Goal: Register for event/course: Register for event/course

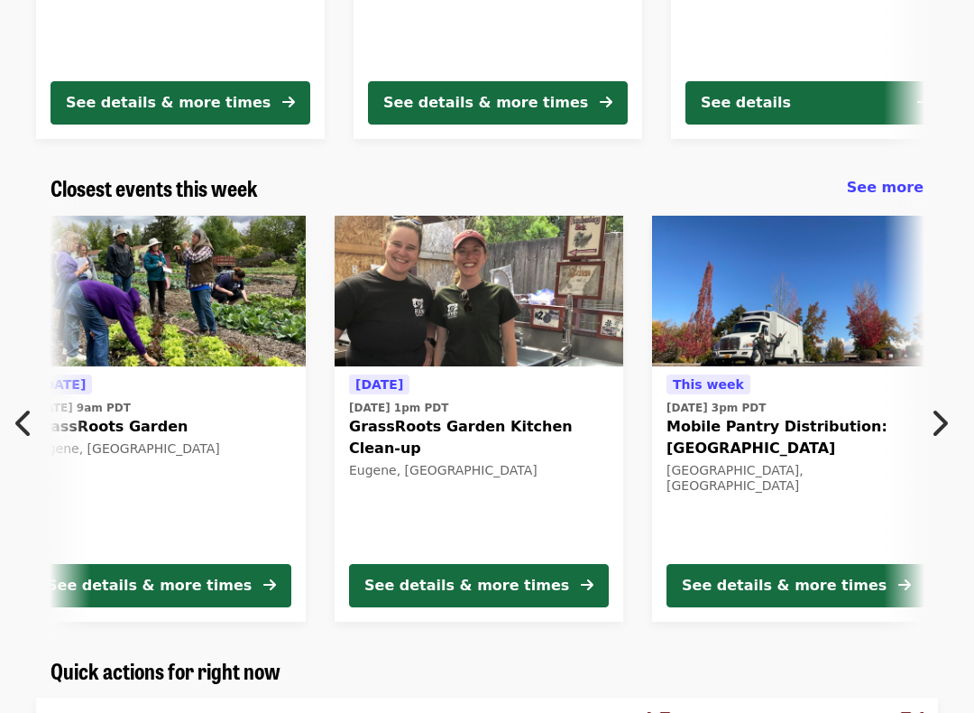
scroll to position [0, 336]
click at [445, 597] on button "See details & more times" at bounding box center [480, 585] width 260 height 43
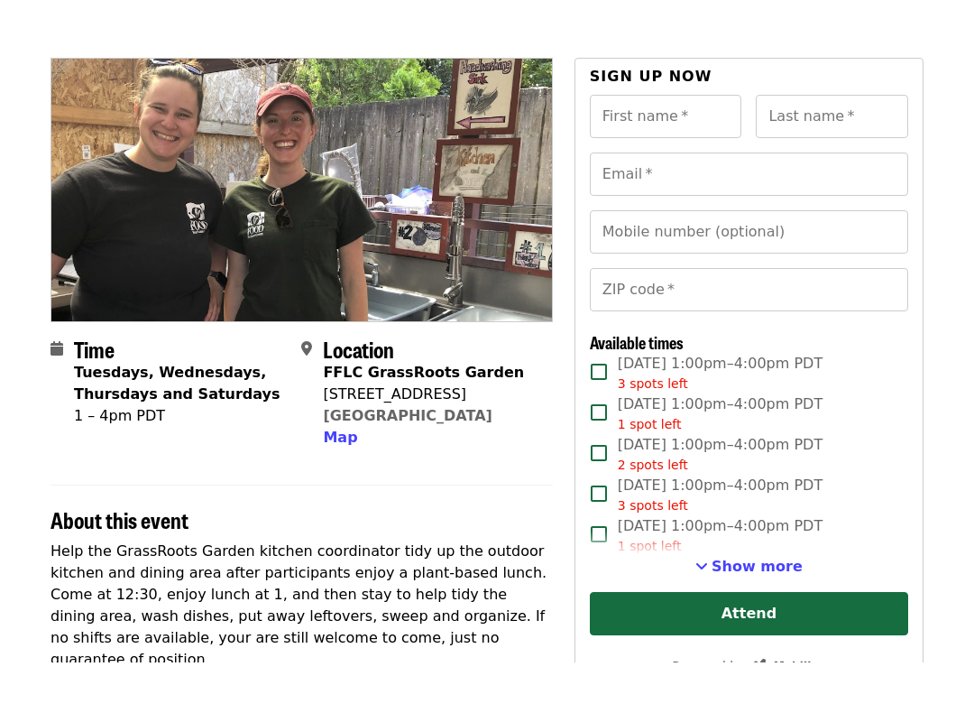
scroll to position [161, 0]
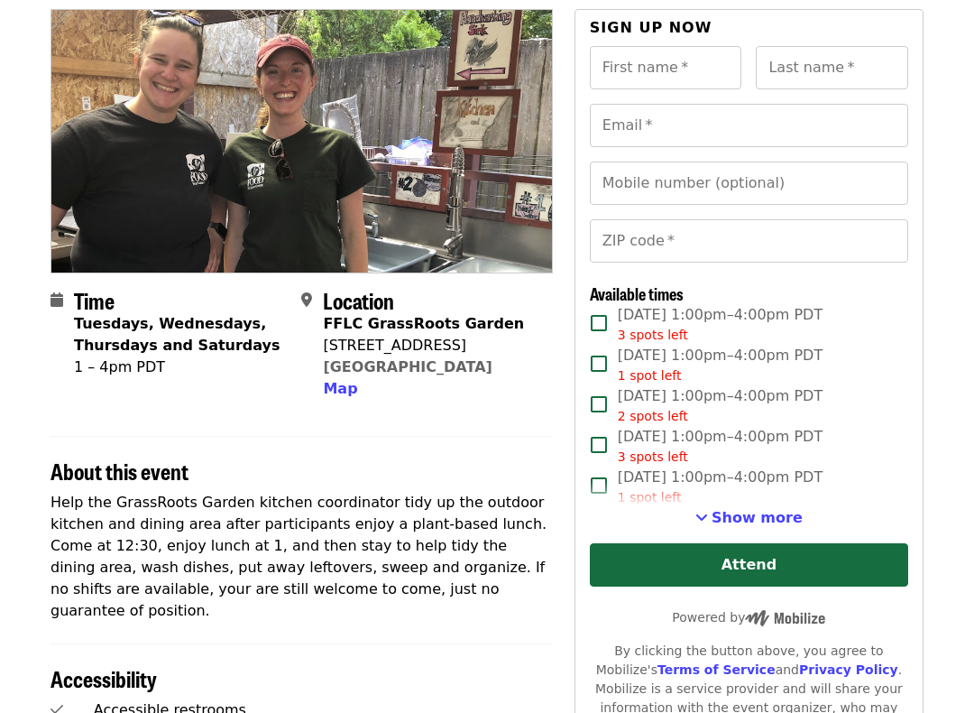
click at [90, 492] on p "Help the GrassRoots Garden kitchen coordinator tidy up the outdoor kitchen and …" at bounding box center [302, 557] width 502 height 130
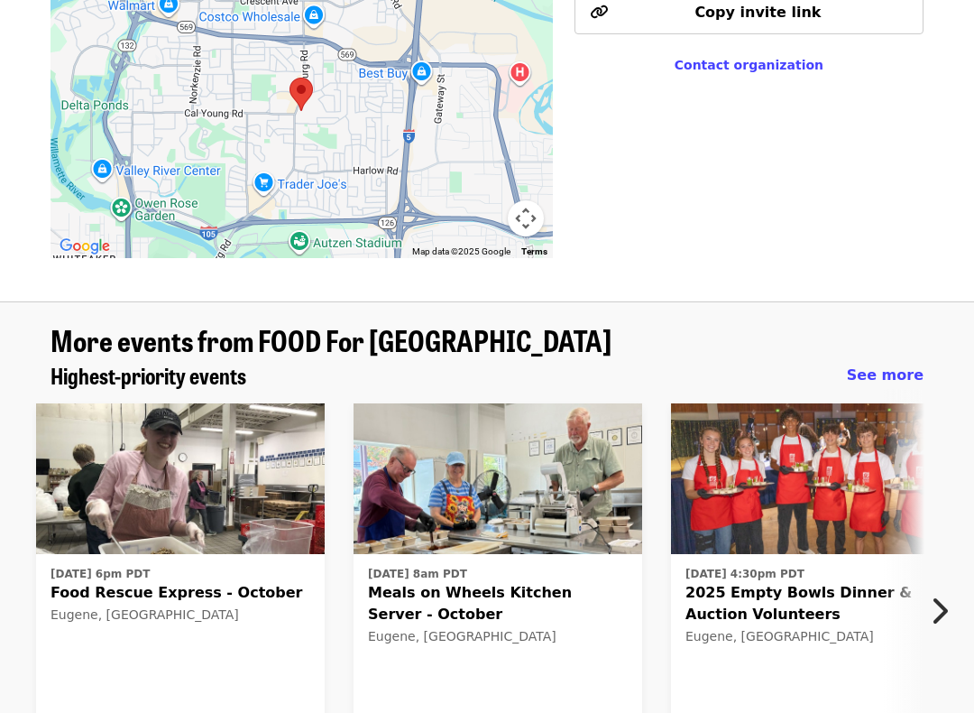
scroll to position [1173, 0]
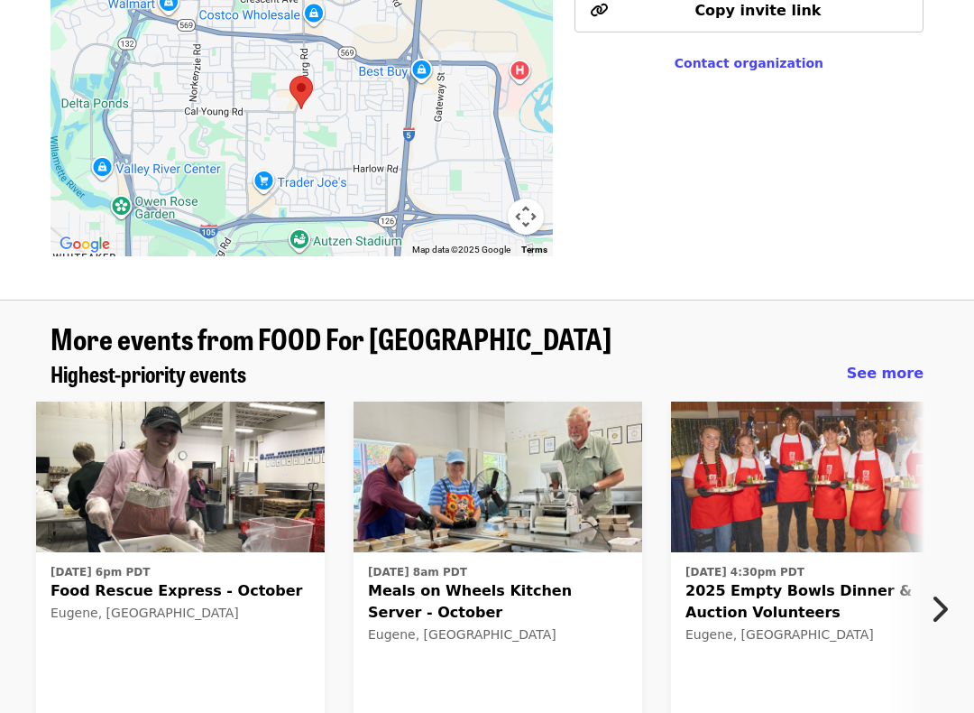
click at [115, 581] on span "Food Rescue Express - October" at bounding box center [181, 592] width 260 height 22
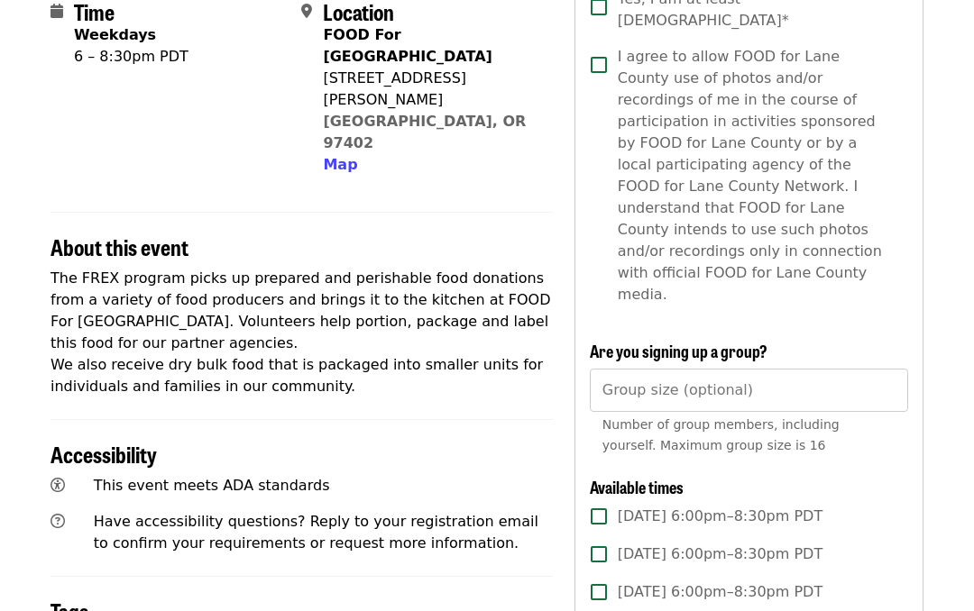
scroll to position [448, 0]
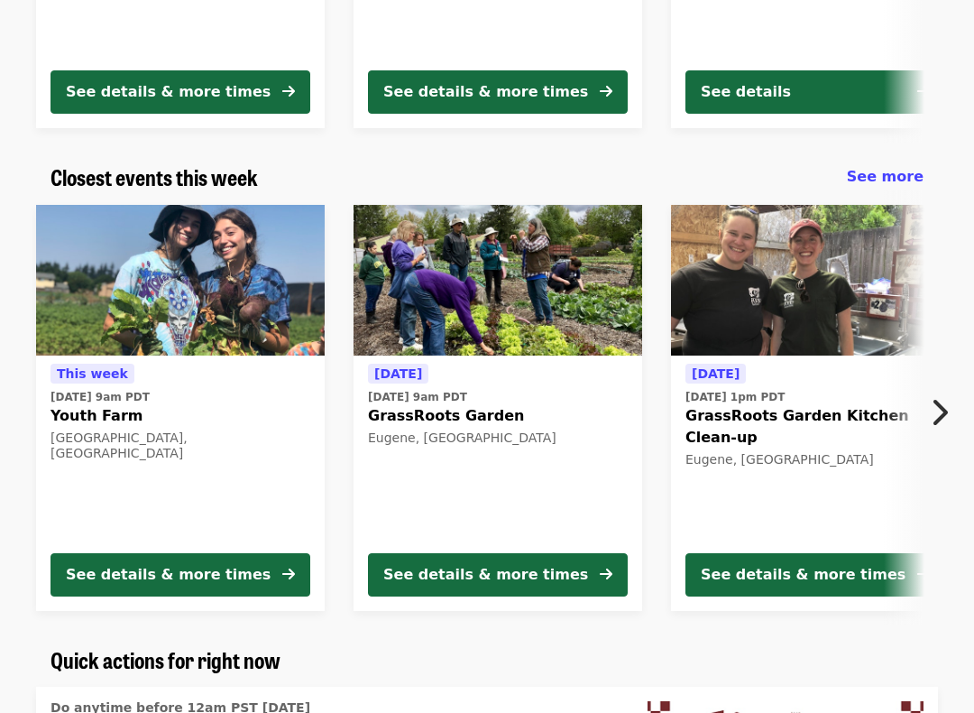
scroll to position [493, 0]
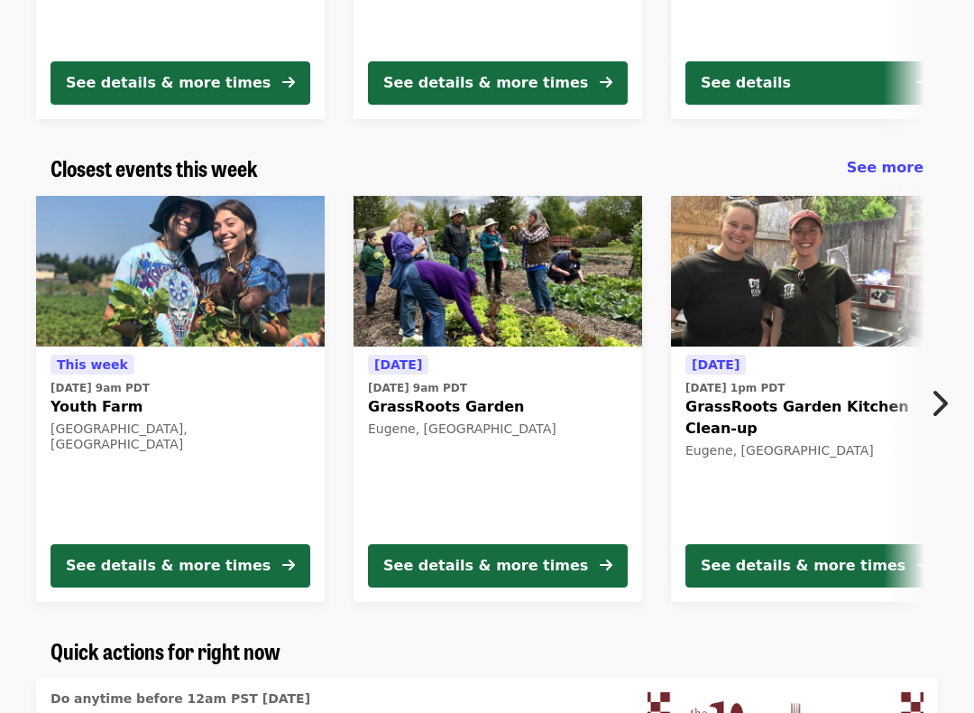
click at [908, 411] on div "This week Wed, Sep 24 @ 9am PDT Youth Farm Springfield, OR See details & more t…" at bounding box center [487, 399] width 974 height 435
click at [930, 419] on button "Next item" at bounding box center [945, 404] width 60 height 51
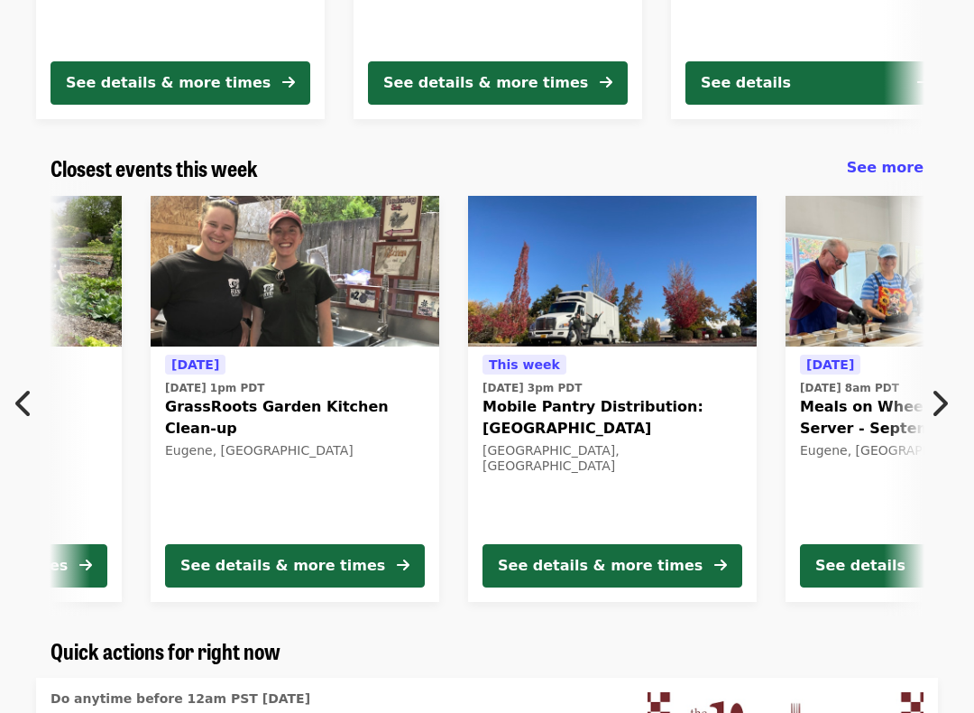
scroll to position [0, 643]
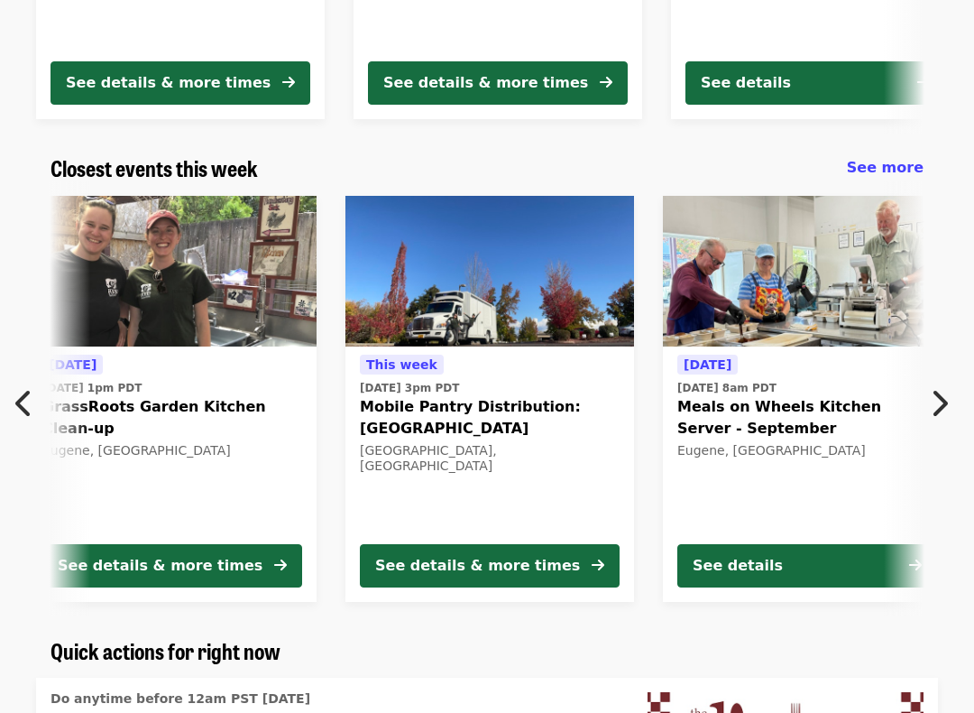
click at [423, 419] on span "Mobile Pantry Distribution: [GEOGRAPHIC_DATA]" at bounding box center [490, 417] width 260 height 43
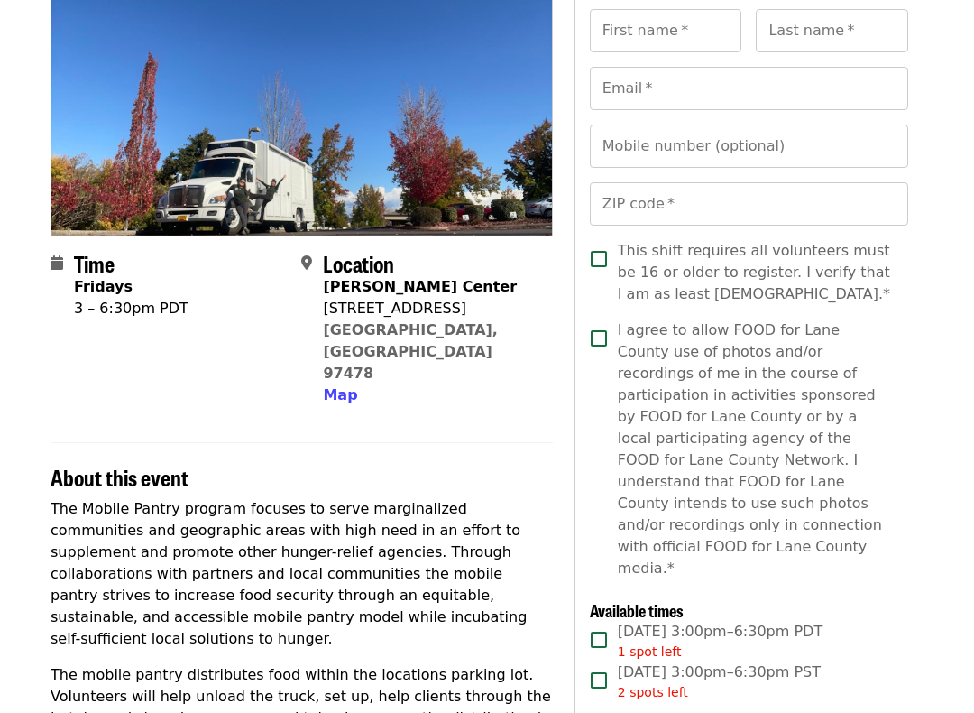
click at [61, 498] on p "The Mobile Pantry program focuses to serve marginalized communities and geograp…" at bounding box center [302, 574] width 502 height 152
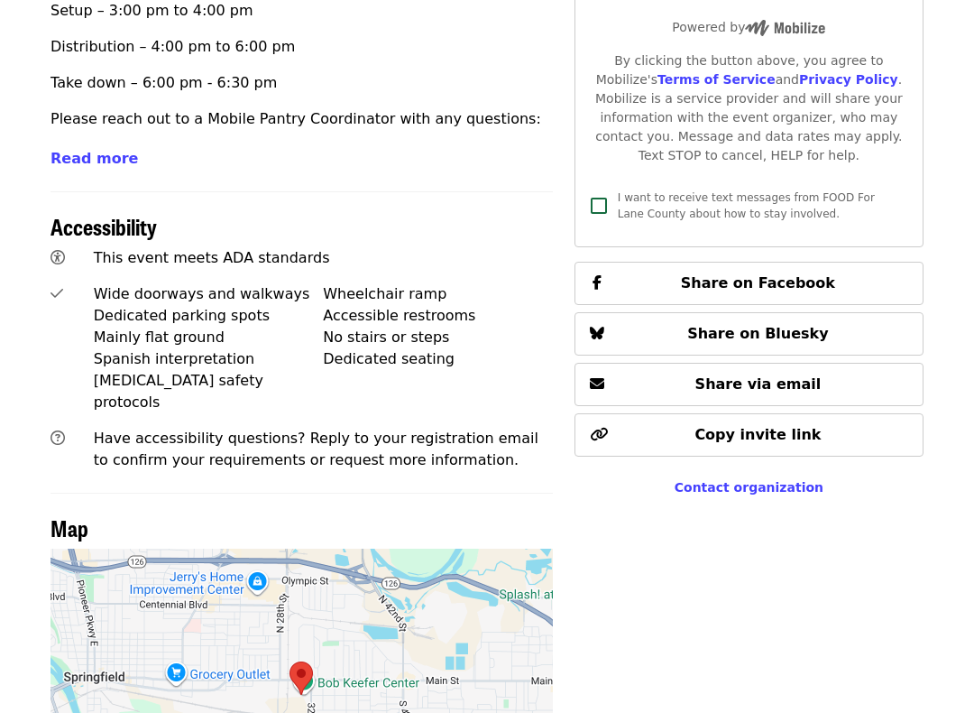
scroll to position [999, 0]
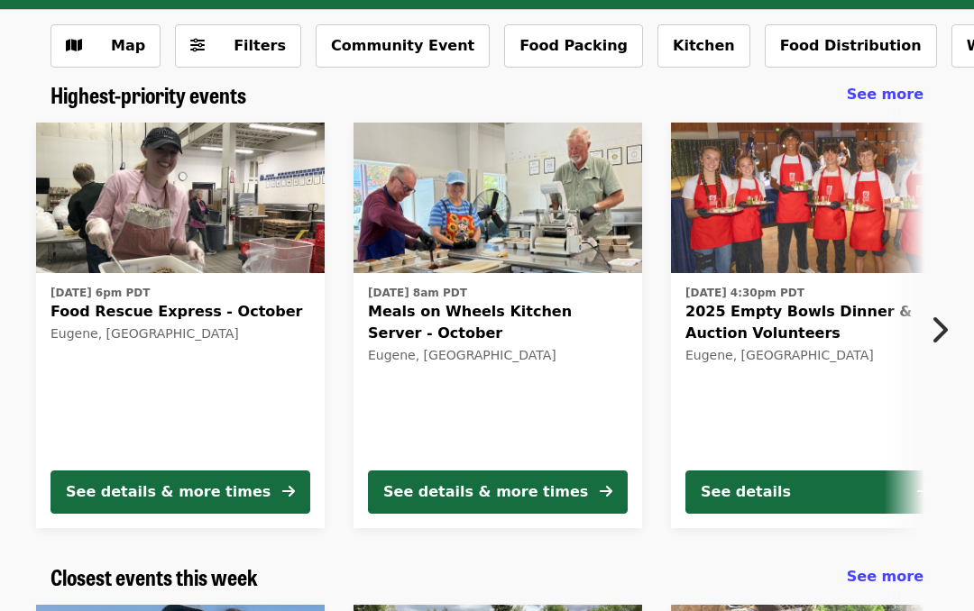
scroll to position [57, 0]
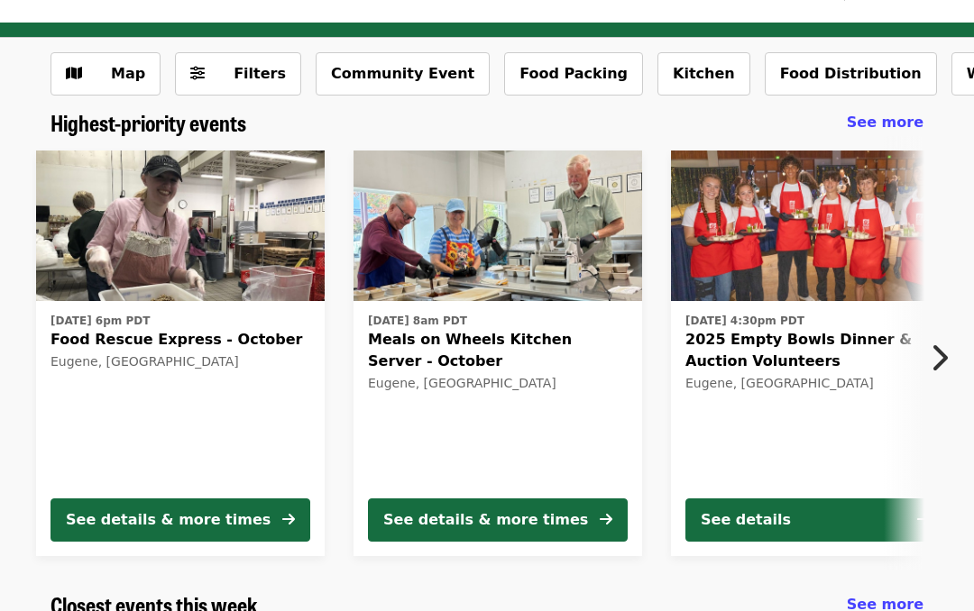
click at [454, 504] on button "See details & more times" at bounding box center [498, 520] width 260 height 43
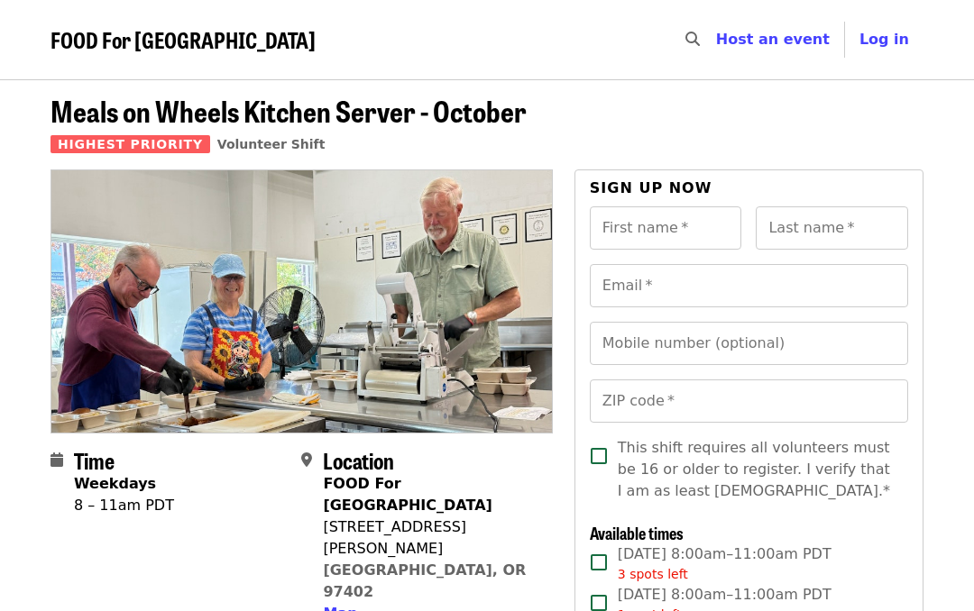
scroll to position [57, 0]
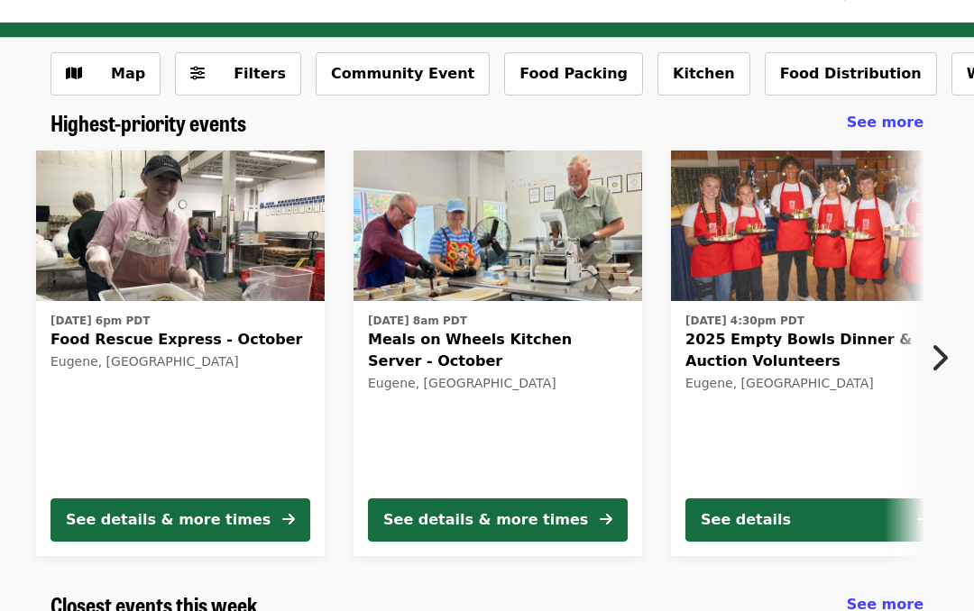
click at [751, 337] on span "2025 Empty Bowls Dinner & Auction Volunteers" at bounding box center [815, 350] width 260 height 43
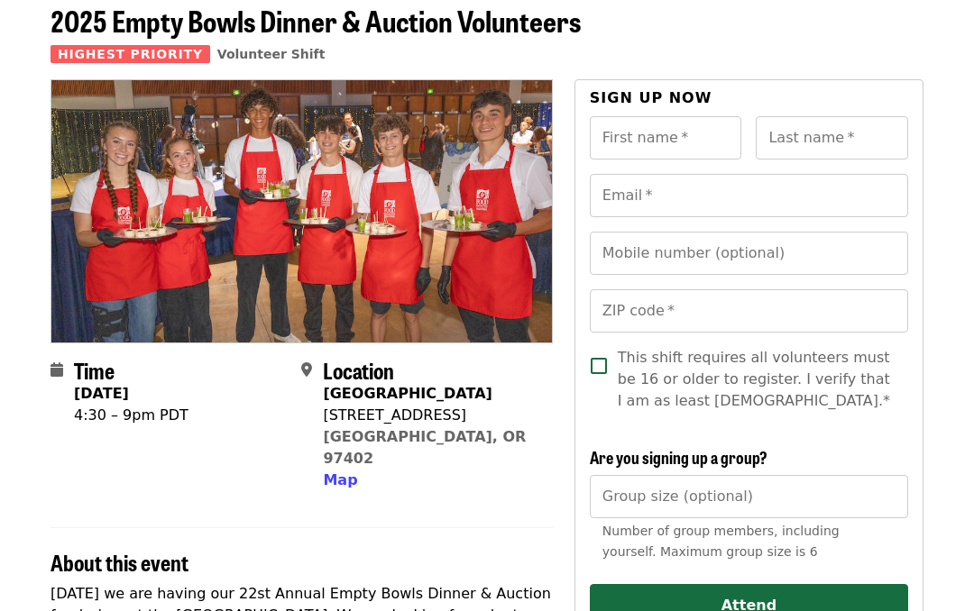
scroll to position [89, 0]
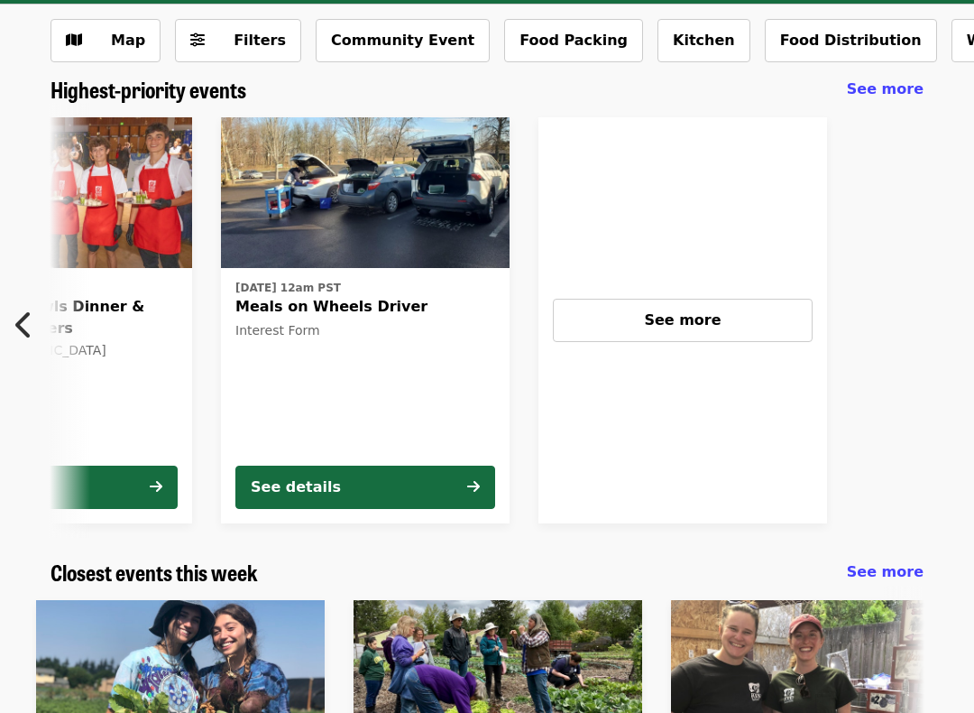
scroll to position [0, 768]
click at [273, 484] on div "See details" at bounding box center [295, 487] width 90 height 22
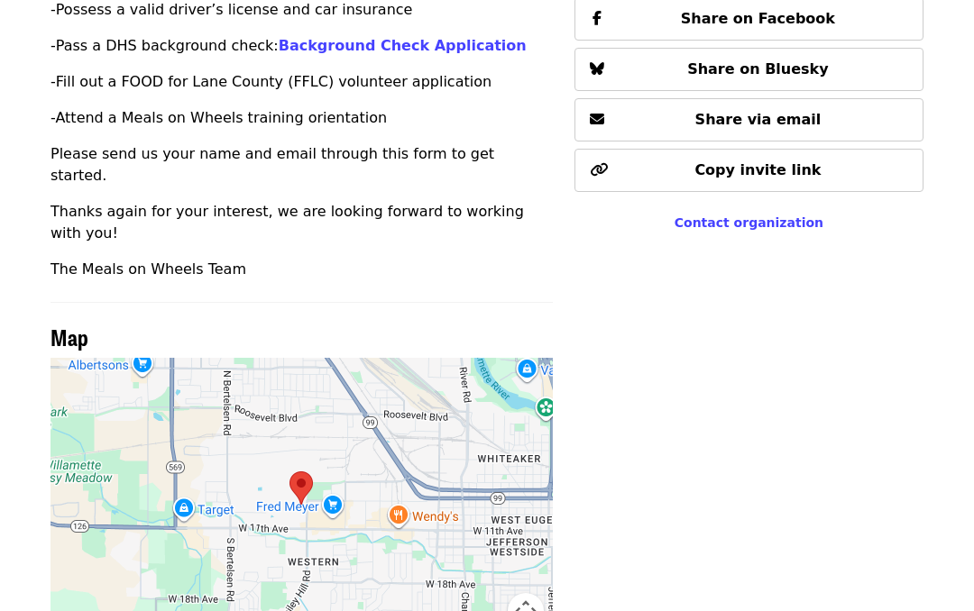
scroll to position [753, 0]
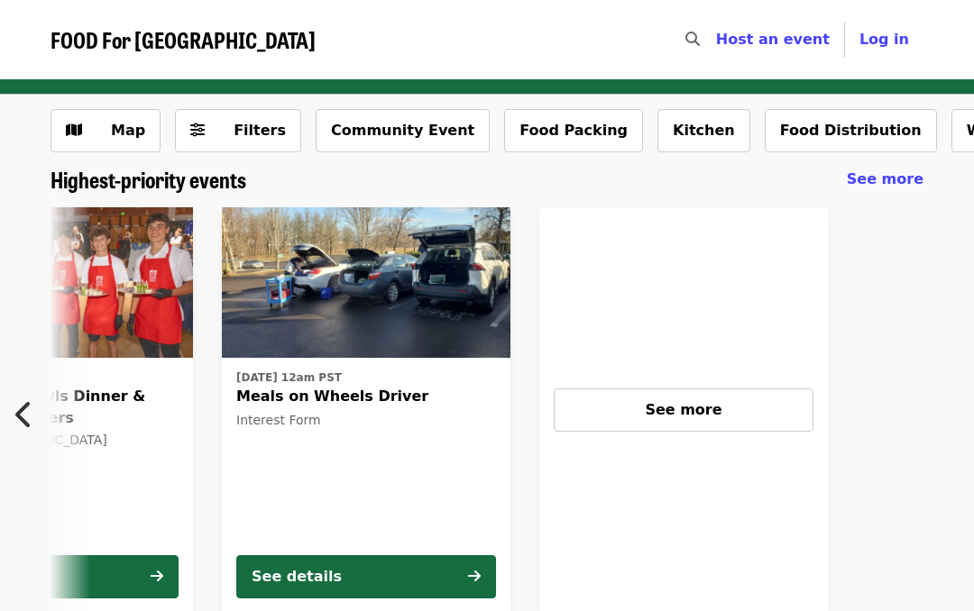
scroll to position [0, 768]
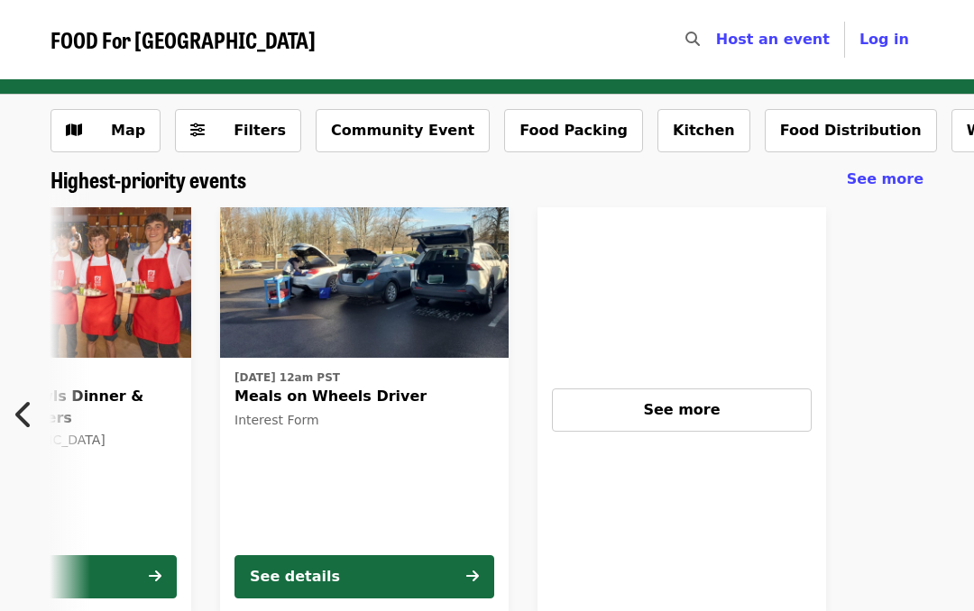
click at [629, 414] on div "See more" at bounding box center [681, 411] width 229 height 22
click at [14, 409] on button "Previous item" at bounding box center [30, 415] width 60 height 51
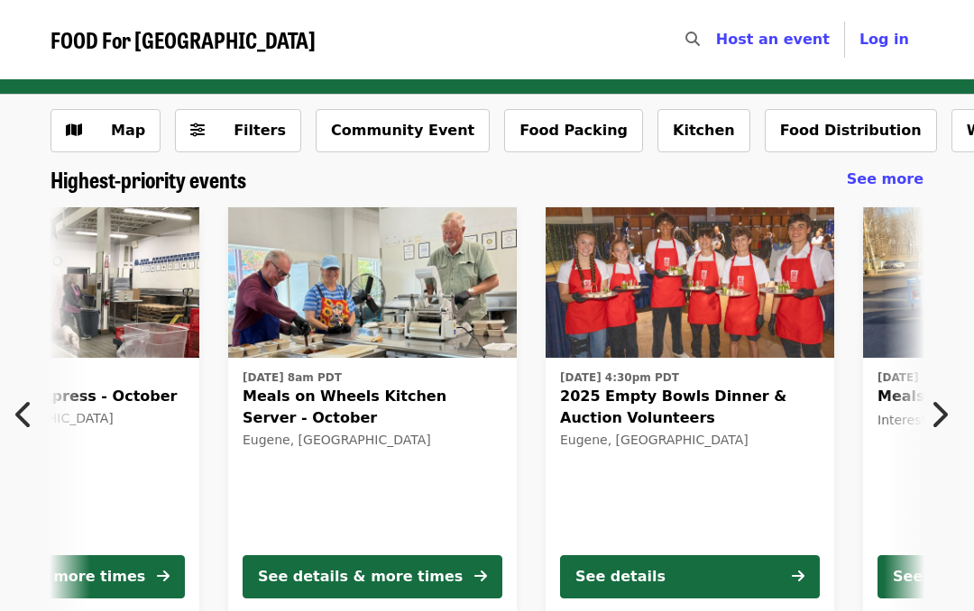
click at [29, 403] on icon "chevron-left icon" at bounding box center [24, 415] width 18 height 34
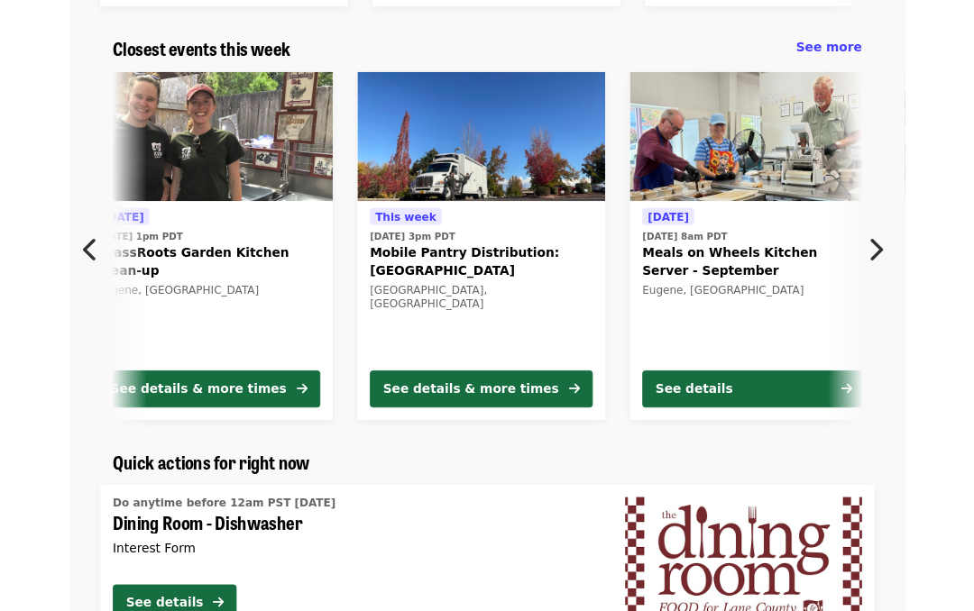
scroll to position [602, 0]
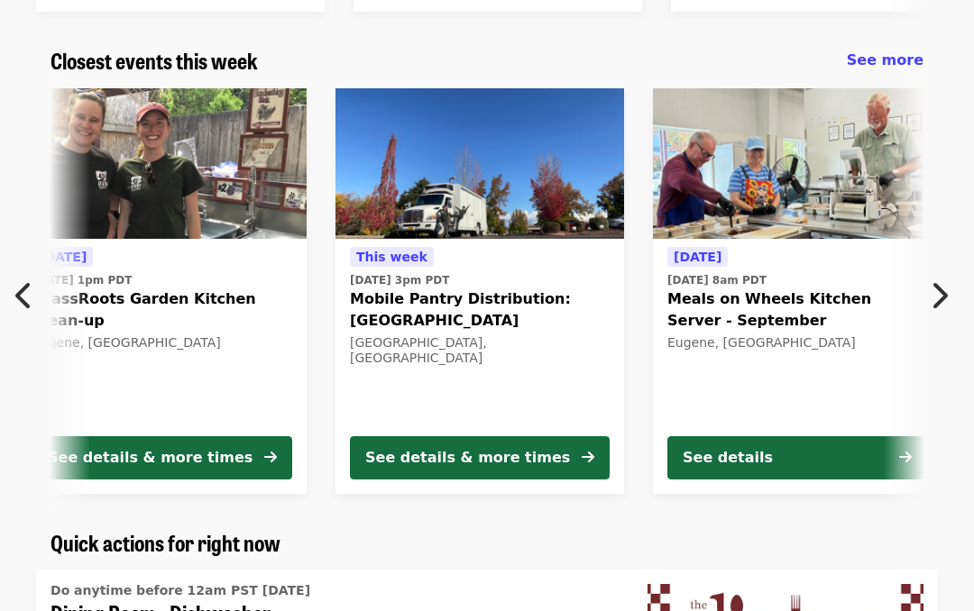
click at [87, 377] on div "[DATE][DATE] 9am PDT Youth Farm [GEOGRAPHIC_DATA], [GEOGRAPHIC_DATA] See detail…" at bounding box center [487, 291] width 974 height 435
click at [19, 343] on div "[DATE][DATE] 9am PDT Youth Farm [GEOGRAPHIC_DATA], [GEOGRAPHIC_DATA] See detail…" at bounding box center [487, 291] width 974 height 435
click at [944, 294] on icon "chevron-right icon" at bounding box center [939, 296] width 18 height 34
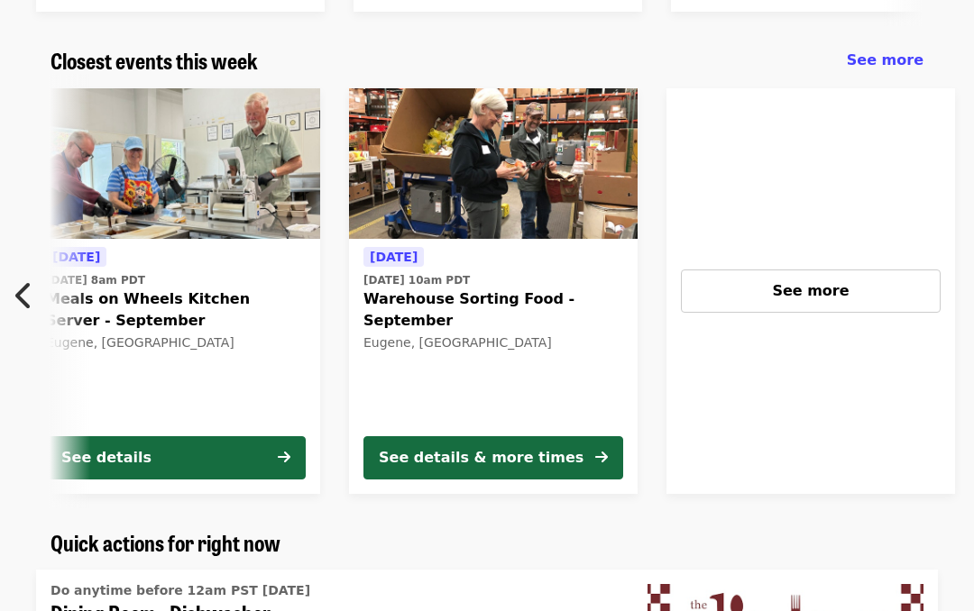
scroll to position [0, 1296]
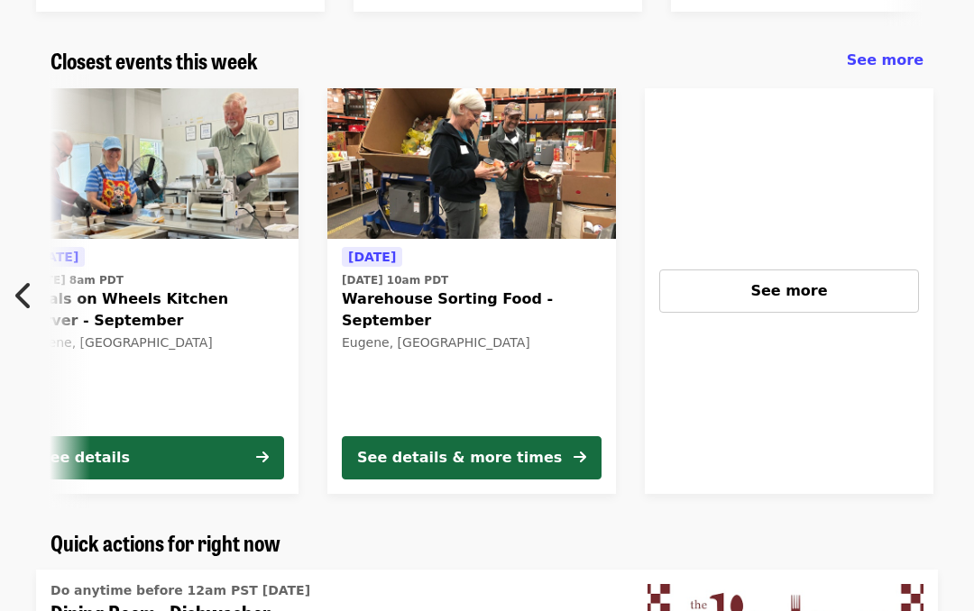
click at [740, 296] on div "See more" at bounding box center [789, 291] width 229 height 22
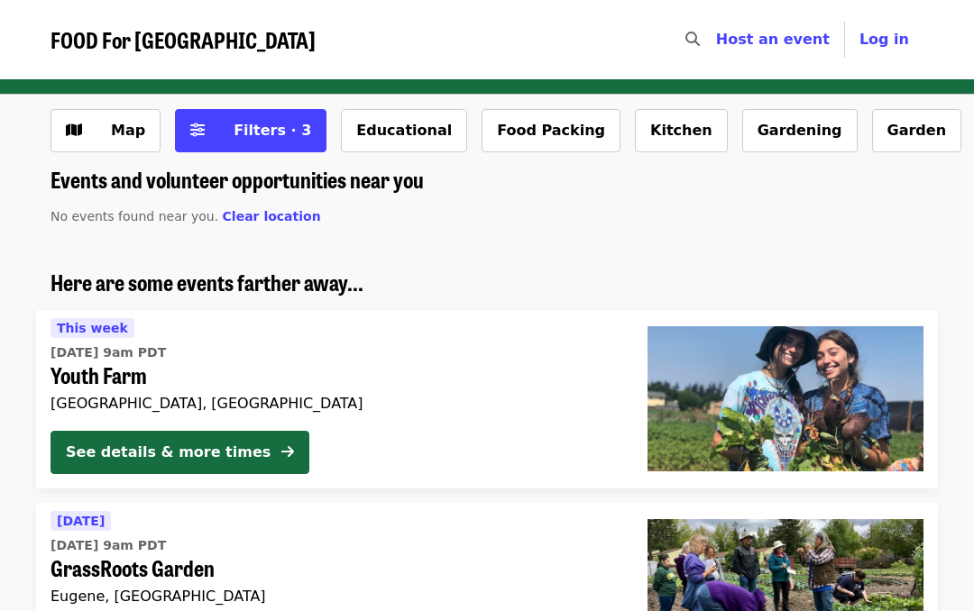
click at [42, 409] on div "[DATE][DATE] 9am PDT Youth Farm [GEOGRAPHIC_DATA], [GEOGRAPHIC_DATA] See detail…" at bounding box center [334, 399] width 597 height 179
